Goal: Information Seeking & Learning: Understand process/instructions

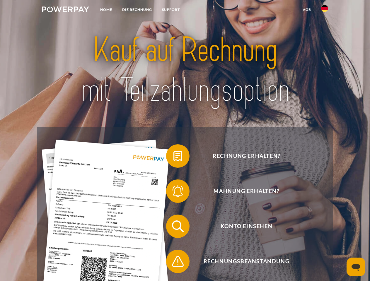
click at [65, 10] on img at bounding box center [65, 9] width 47 height 6
click at [325, 10] on img at bounding box center [324, 8] width 7 height 7
click at [307, 10] on link "agb" at bounding box center [307, 9] width 18 height 11
click at [174, 157] on span at bounding box center [169, 156] width 29 height 29
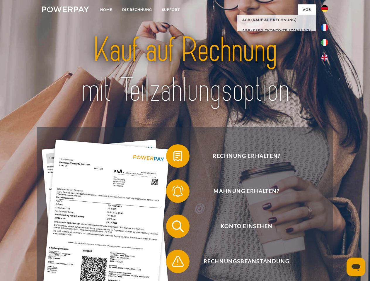
click at [174, 193] on span at bounding box center [169, 191] width 29 height 29
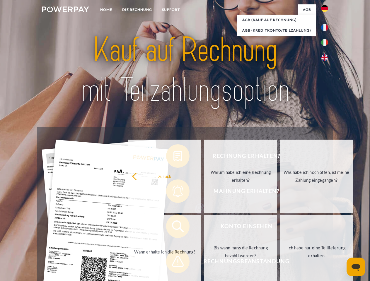
click at [204, 228] on link "Bis wann muss die Rechnung bezahlt werden?" at bounding box center [240, 252] width 73 height 73
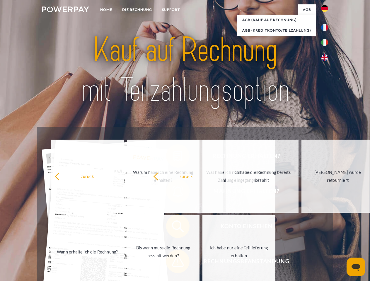
click at [174, 263] on span at bounding box center [169, 261] width 29 height 29
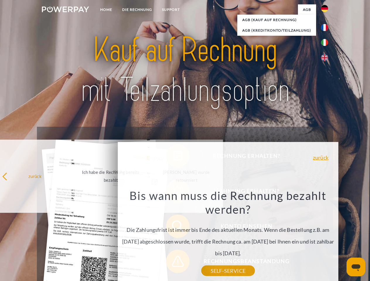
click at [356, 267] on icon "Messaging-Fenster öffnen" at bounding box center [356, 268] width 9 height 7
